Goal: Task Accomplishment & Management: Use online tool/utility

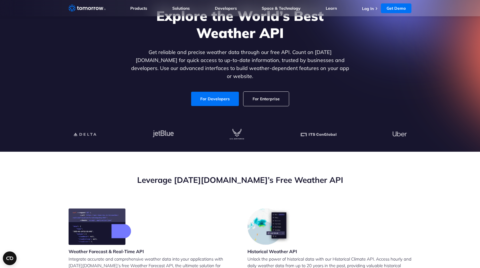
scroll to position [22, 0]
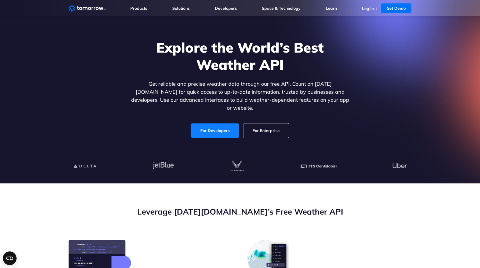
click at [223, 124] on link "For Developers" at bounding box center [215, 130] width 48 height 14
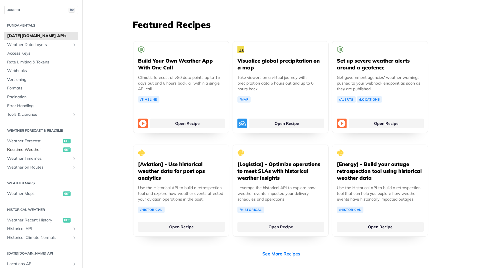
click at [48, 151] on span "Realtime Weather" at bounding box center [34, 150] width 55 height 6
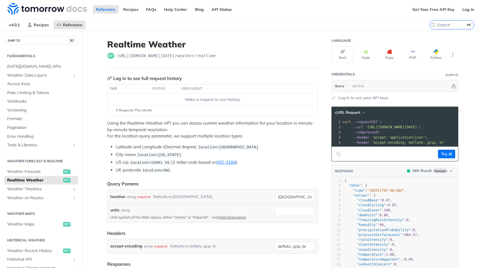
click at [382, 127] on span "'https://api.tomorrow.io/v4/weather/realtime?location=toronto'" at bounding box center [392, 127] width 54 height 4
click at [378, 127] on span "'[URL][DOMAIN_NAME][DATE]'" at bounding box center [352, 127] width 54 height 4
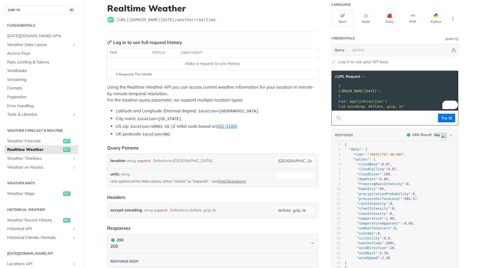
scroll to position [37, 0]
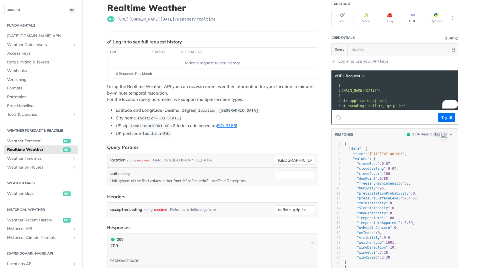
click at [232, 180] on link "Field Descriptors" at bounding box center [232, 180] width 28 height 5
click at [287, 161] on input "[GEOGRAPHIC_DATA]" at bounding box center [295, 160] width 40 height 9
type input "mitaka"
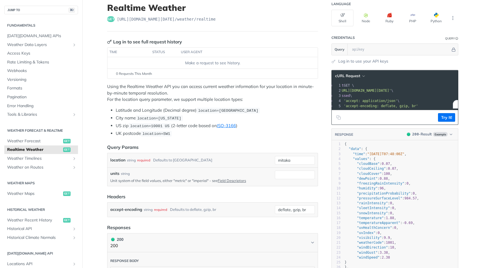
click at [288, 141] on article "Realtime Weather get https://api.tomorrow.io/v4 /weather/realtime Log in to see…" at bounding box center [212, 251] width 229 height 514
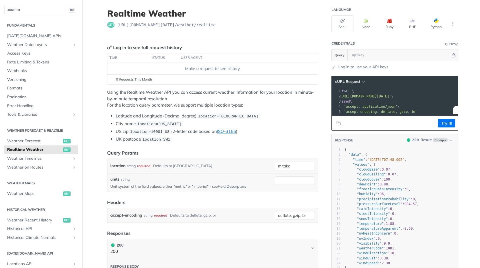
scroll to position [14, 0]
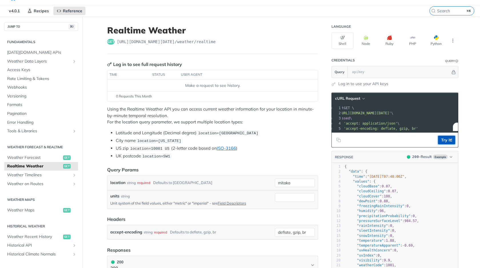
click at [448, 142] on button "Try It!" at bounding box center [446, 140] width 17 height 9
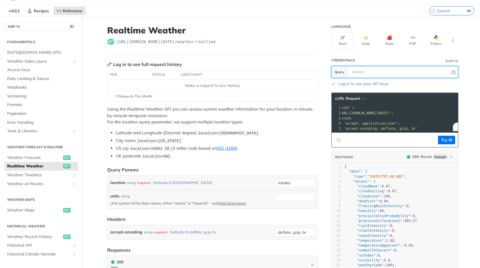
scroll to position [3, 0]
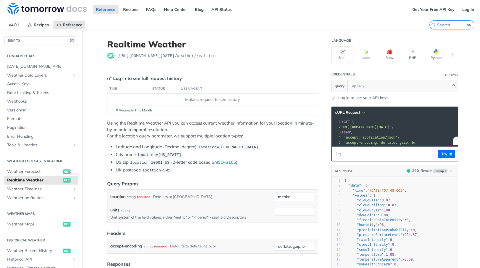
click at [372, 98] on link "Log in to use your API keys" at bounding box center [363, 98] width 50 height 6
click at [466, 9] on link "Log In" at bounding box center [468, 9] width 18 height 9
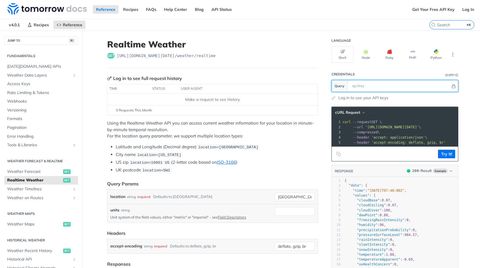
click at [380, 89] on input "text" at bounding box center [399, 85] width 101 height 11
paste input "w8gNmusw2WawoNclqk8QL27ASMMFvTMg"
type input "w8gNmusw2WawoNclqk8QL27ASMMFvTMg"
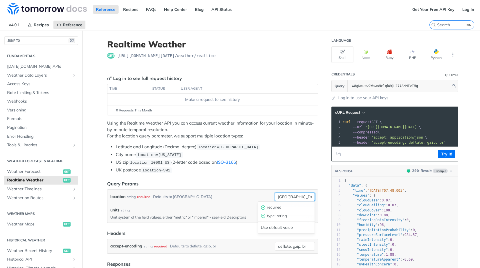
click at [286, 198] on input "[GEOGRAPHIC_DATA]" at bounding box center [295, 197] width 40 height 9
type input "Mitaka"
click at [448, 155] on button "Try It!" at bounding box center [446, 154] width 17 height 9
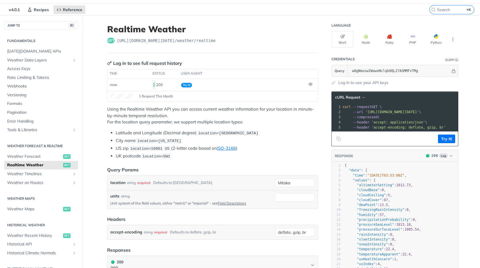
scroll to position [13, 0]
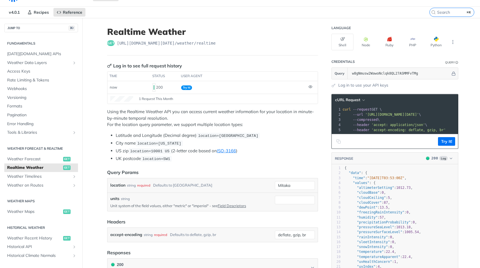
click at [337, 143] on icon "Copy to clipboard" at bounding box center [338, 141] width 5 height 5
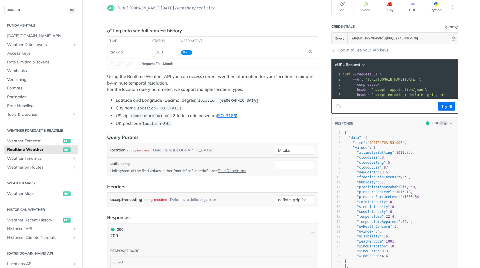
scroll to position [53, 0]
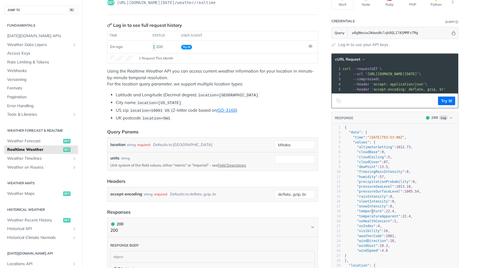
click at [372, 209] on span ""temperature"" at bounding box center [370, 211] width 27 height 4
type textarea "temperature"
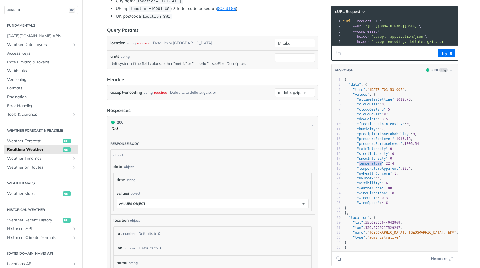
scroll to position [207, 0]
